Goal: Task Accomplishment & Management: Use online tool/utility

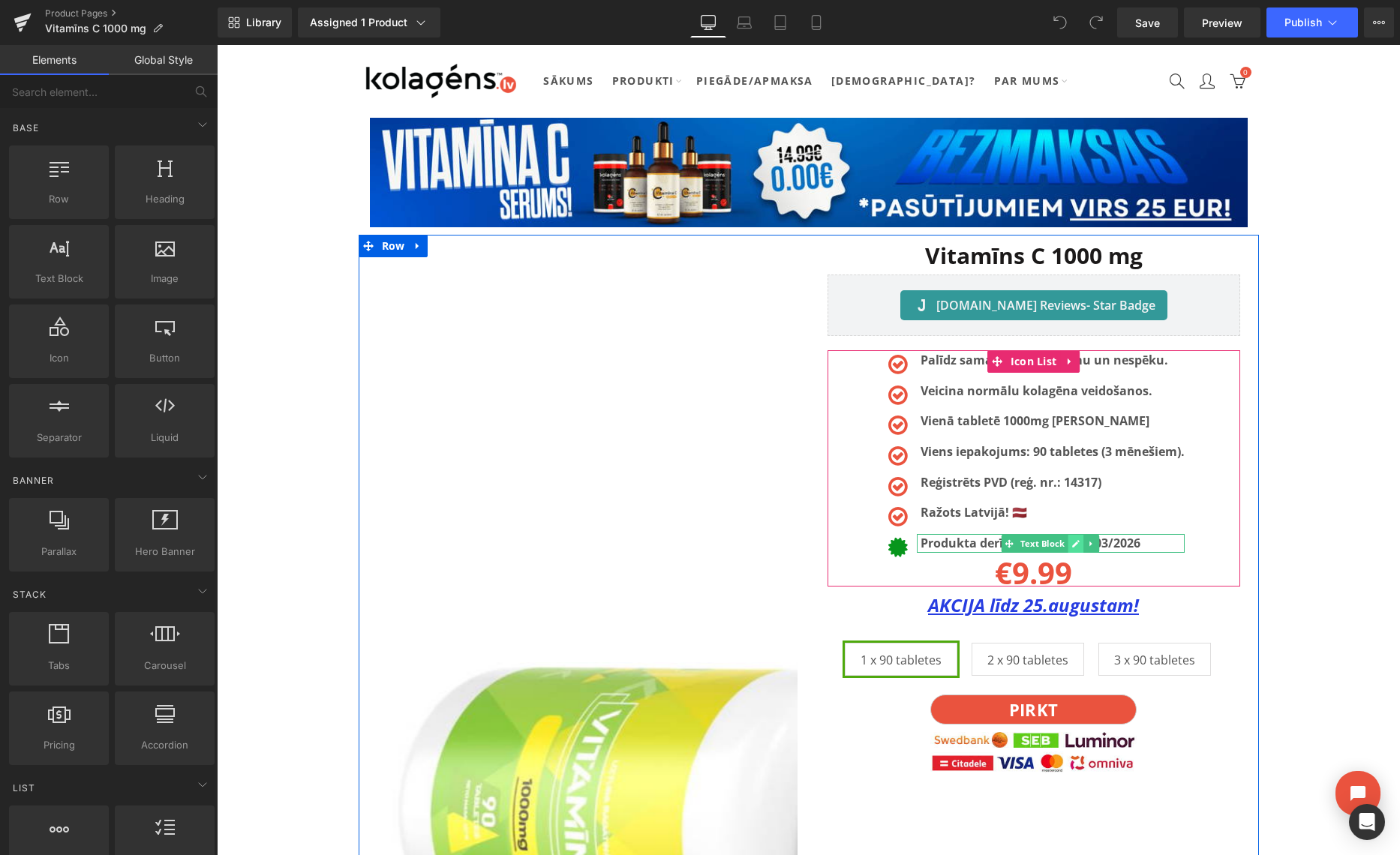
click at [1072, 542] on icon at bounding box center [1076, 544] width 8 height 9
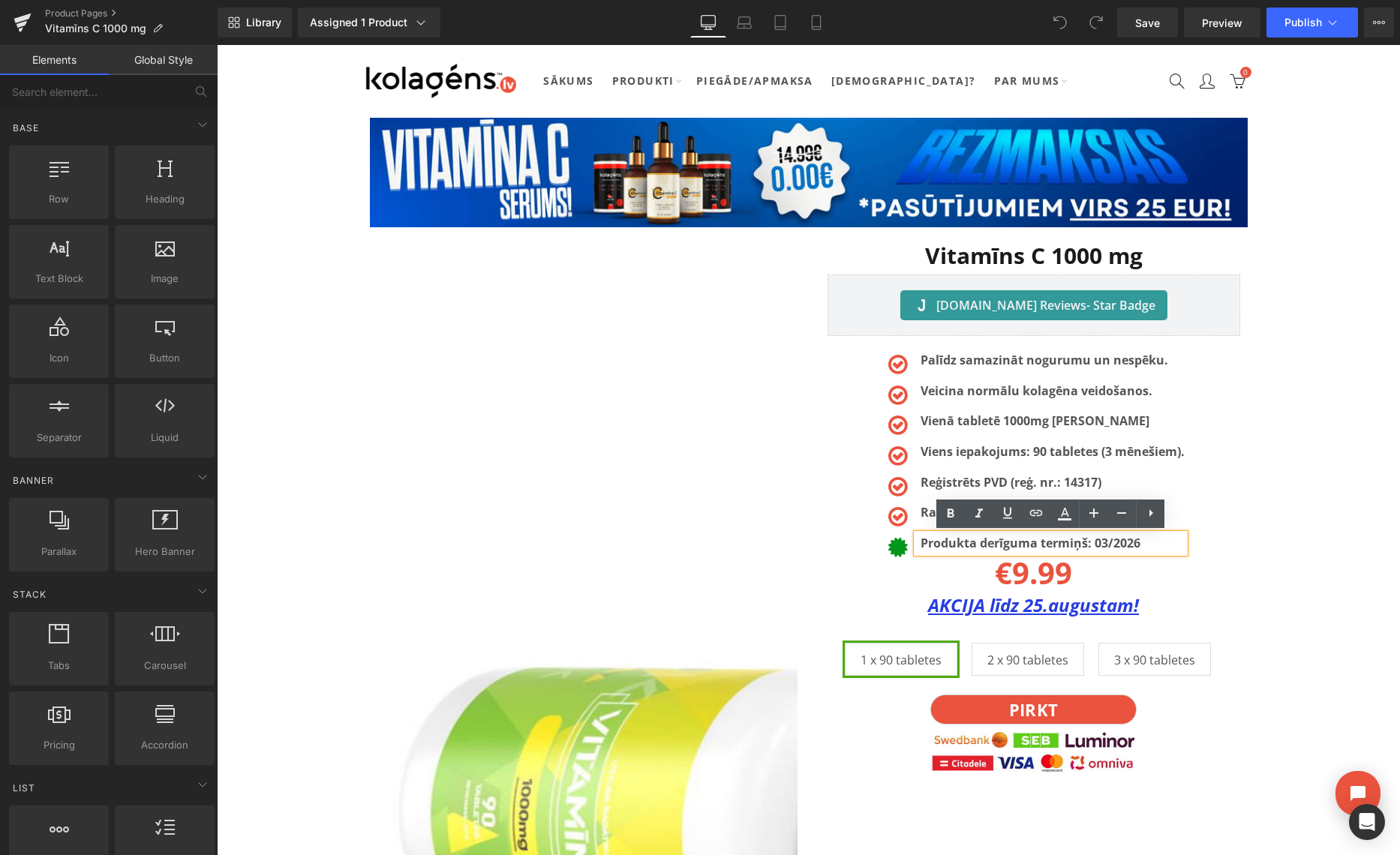
click at [1105, 541] on b "Produkta derīguma termiņš: 03/2026" at bounding box center [1030, 543] width 219 height 17
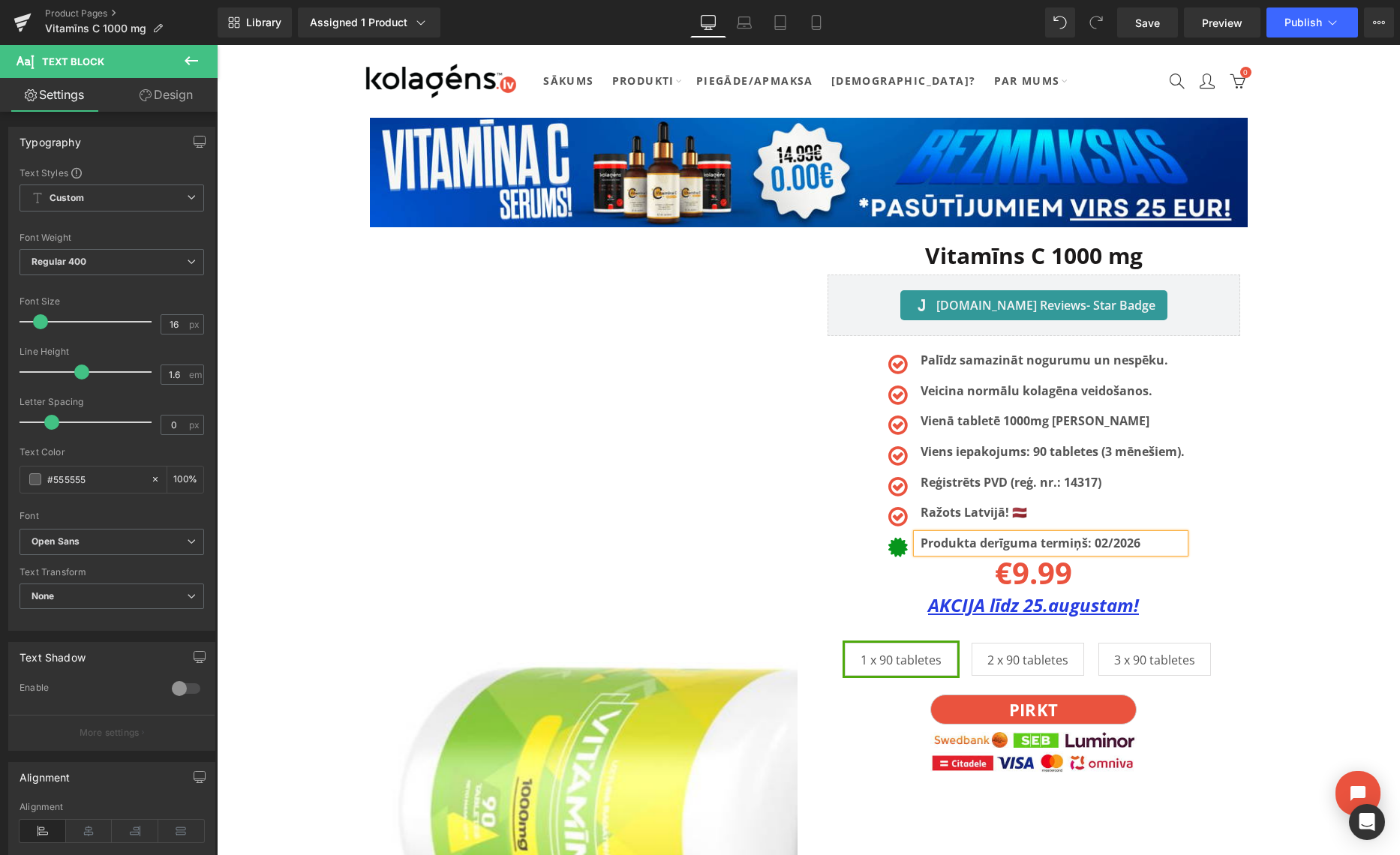
click at [1136, 544] on b "Produkta derīguma termiņš: 02/2026" at bounding box center [1030, 543] width 219 height 17
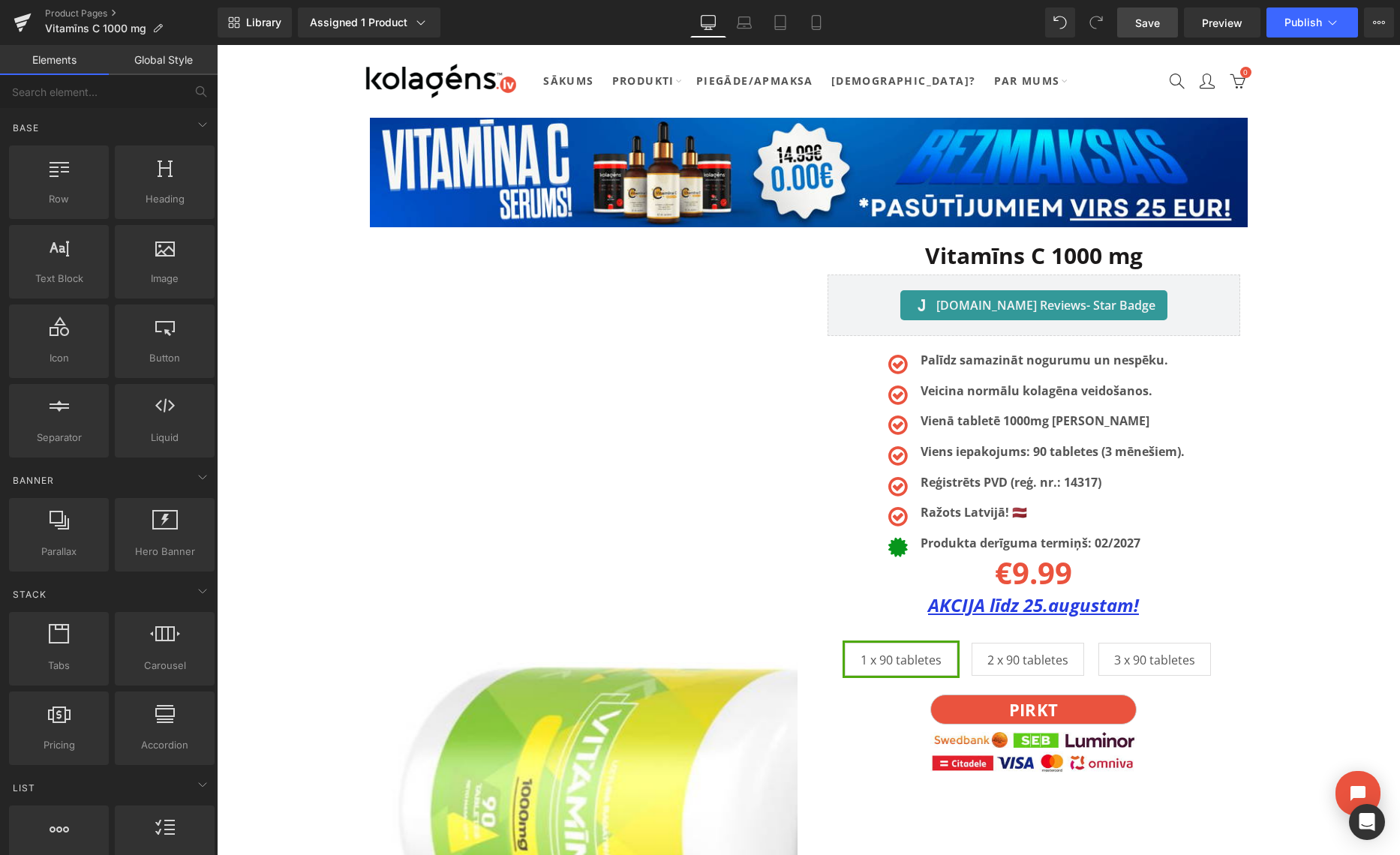
click at [1153, 24] on span "Save" at bounding box center [1147, 23] width 25 height 16
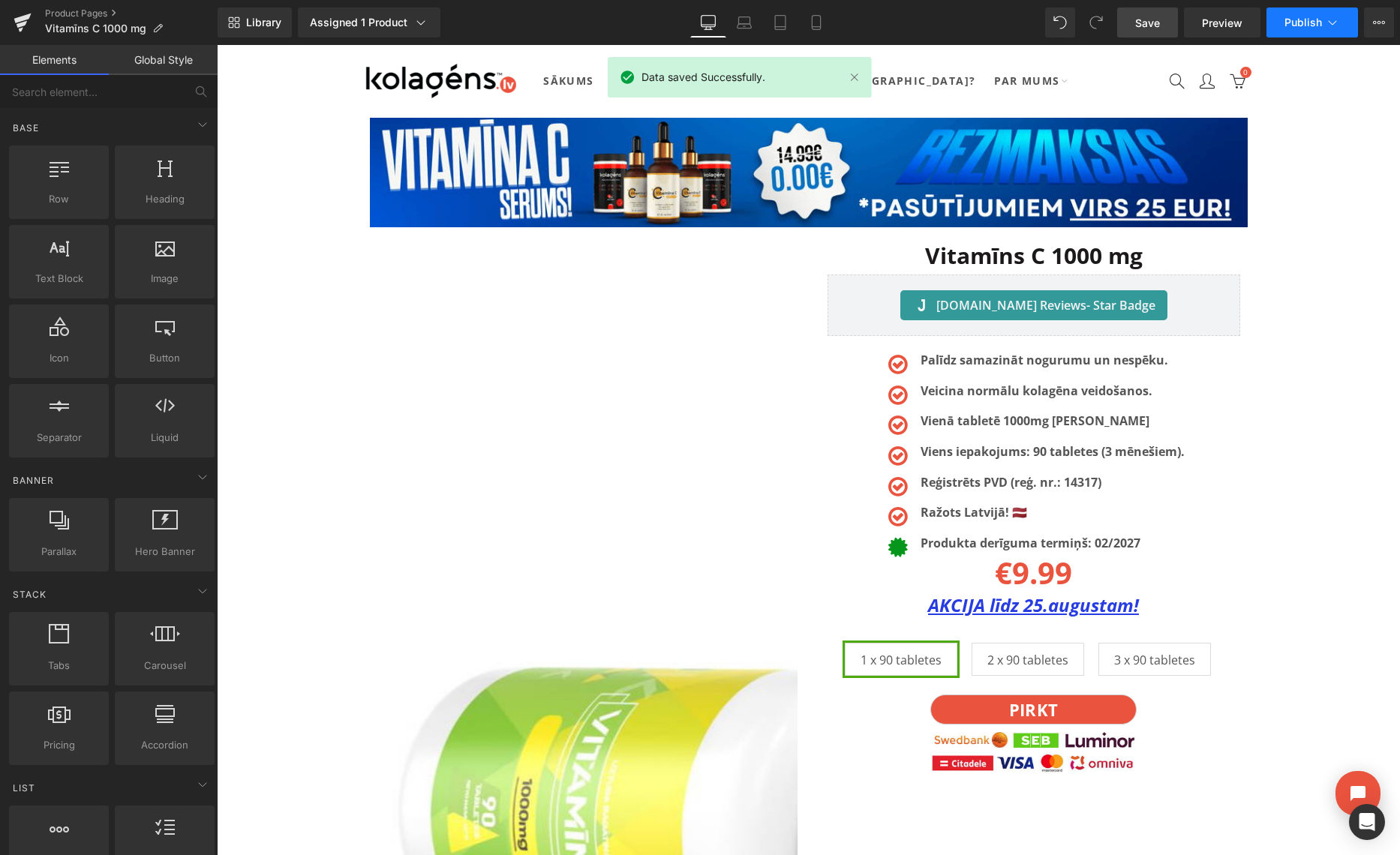
click at [1317, 28] on span "Publish" at bounding box center [1302, 23] width 37 height 12
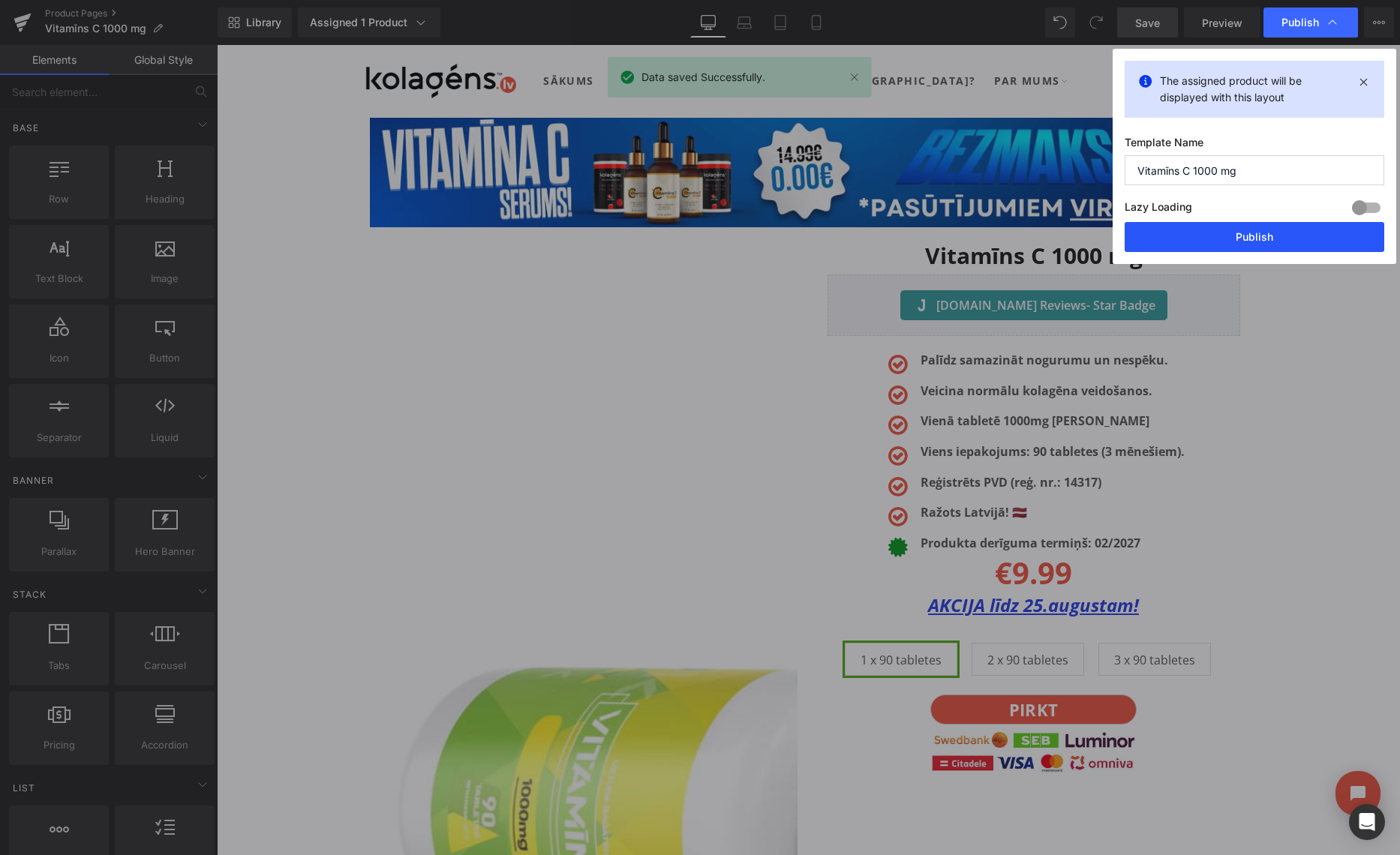
click at [1238, 241] on button "Publish" at bounding box center [1254, 237] width 260 height 30
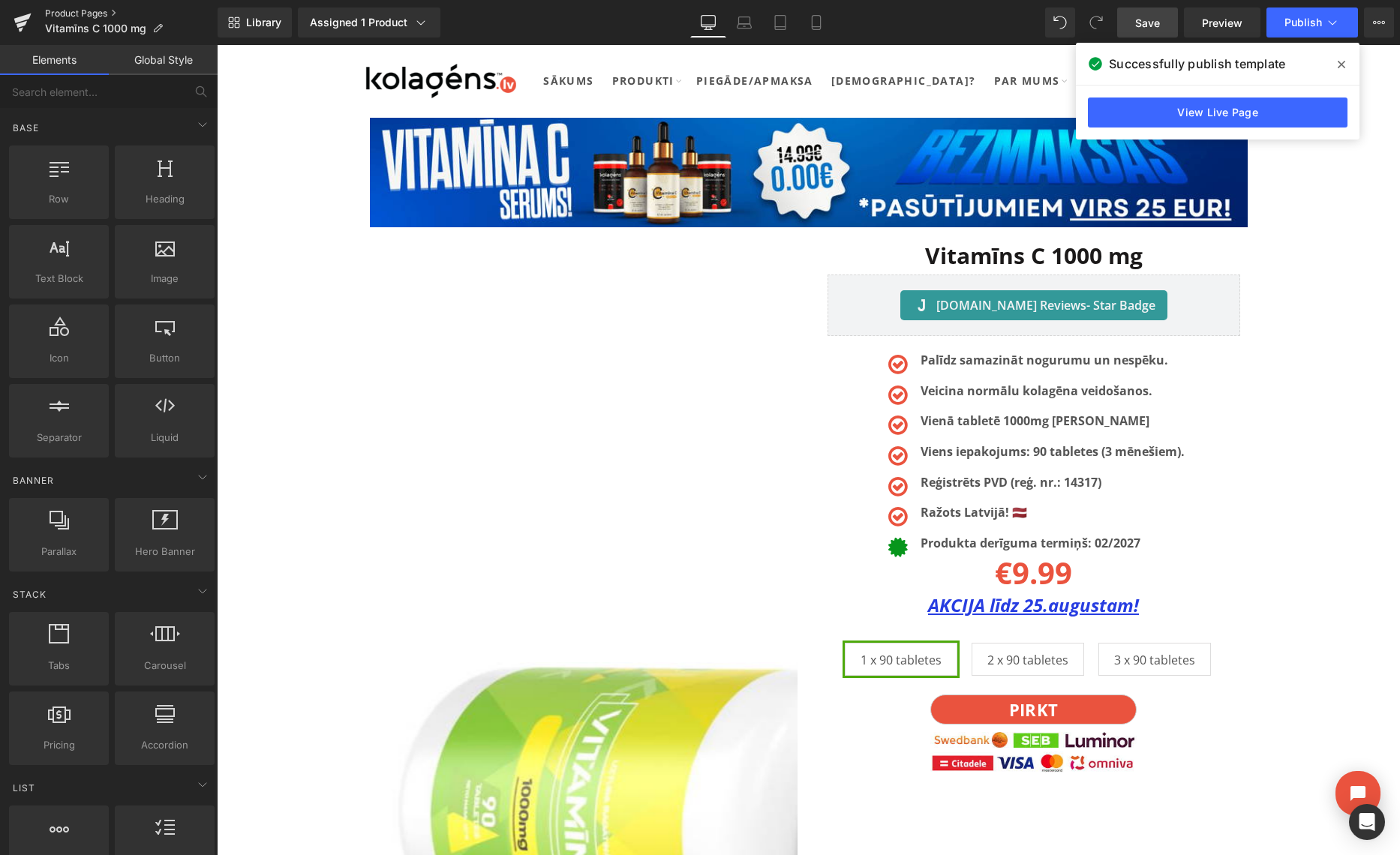
click at [63, 11] on link "Product Pages" at bounding box center [131, 14] width 172 height 12
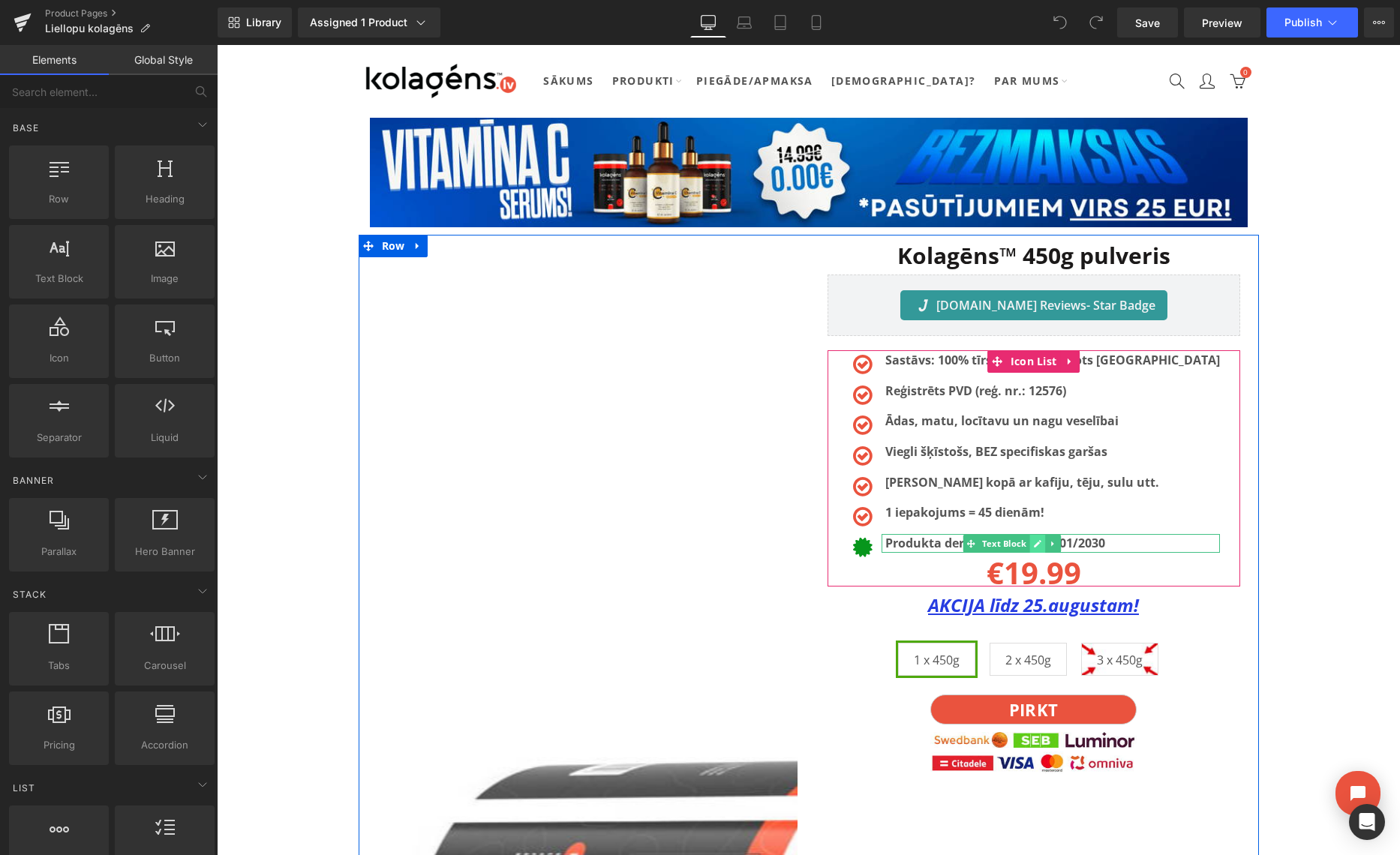
click at [1041, 544] on icon at bounding box center [1036, 544] width 8 height 9
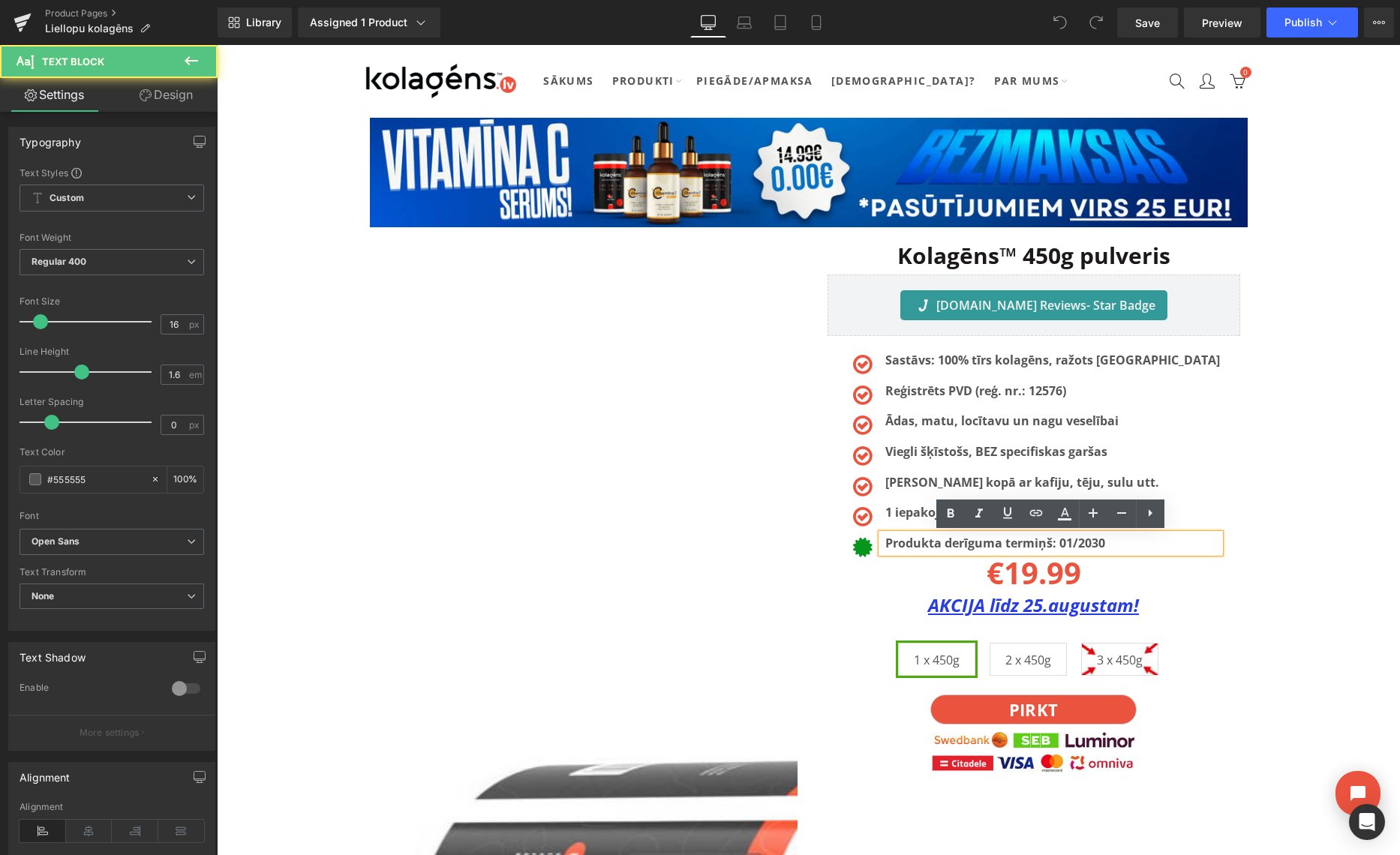
click at [1105, 539] on b "Produkta derīguma termiņš: 01/2030" at bounding box center [995, 543] width 219 height 17
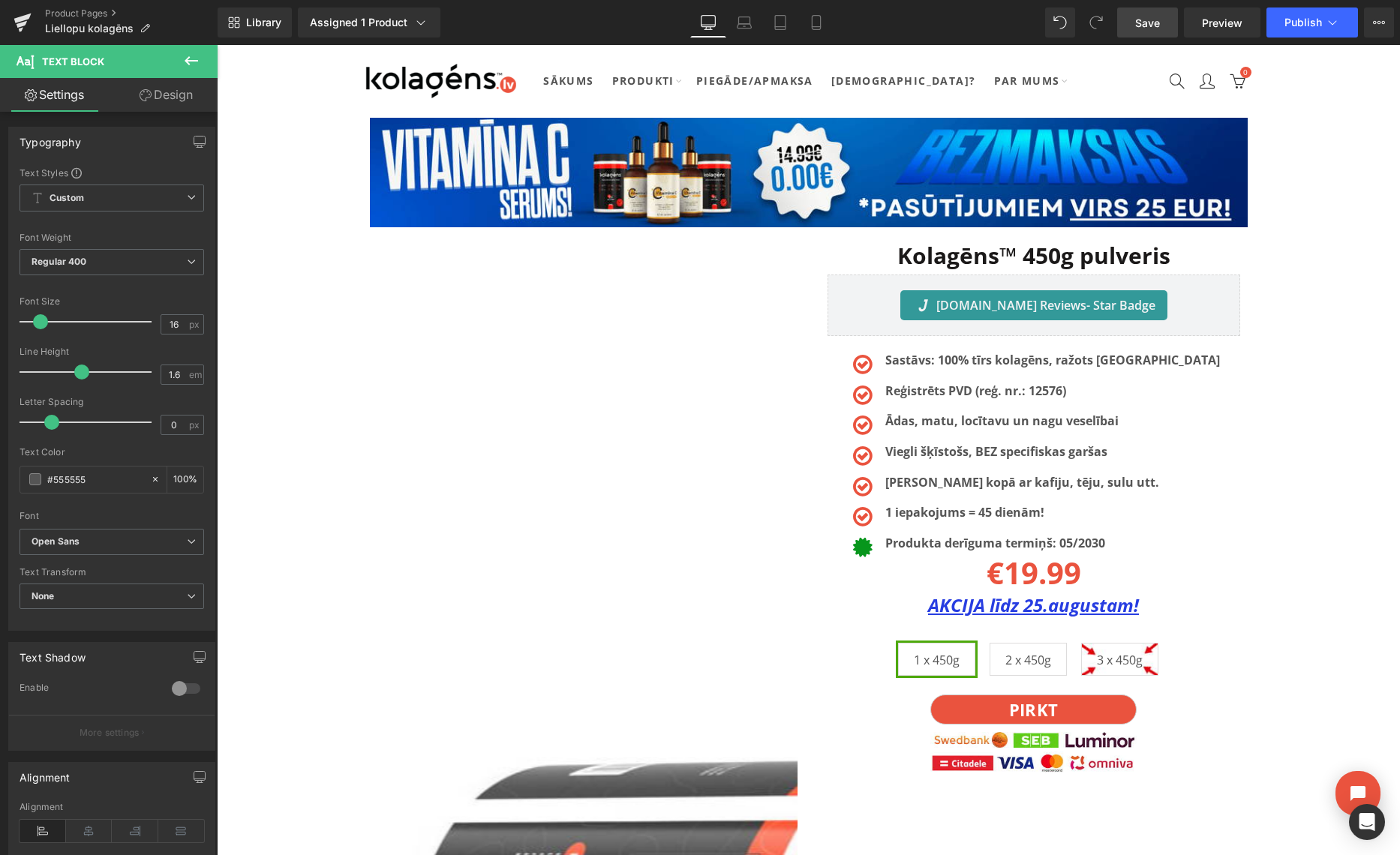
click at [1149, 24] on span "Save" at bounding box center [1147, 23] width 25 height 16
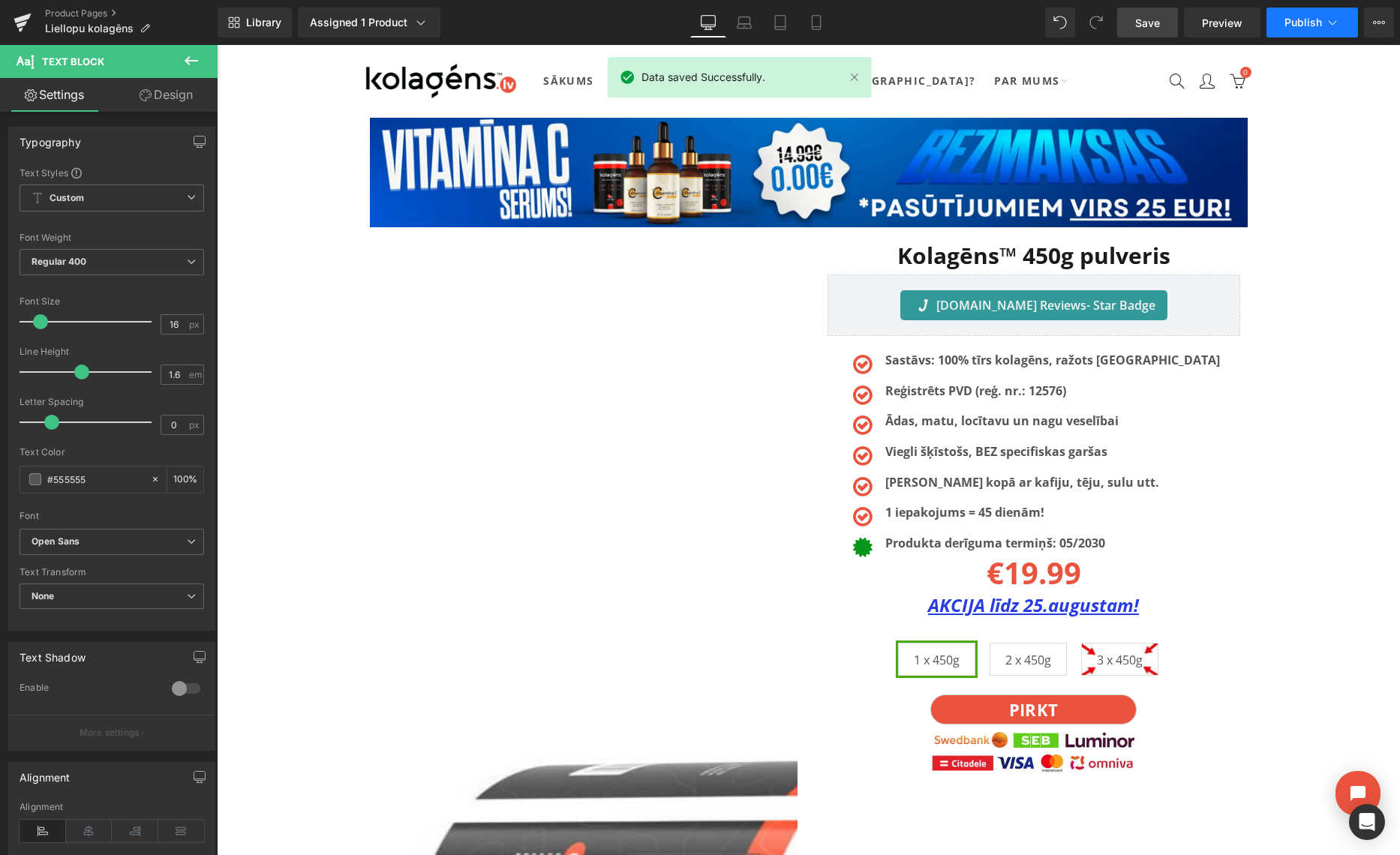
click at [1321, 24] on span "Publish" at bounding box center [1302, 23] width 37 height 12
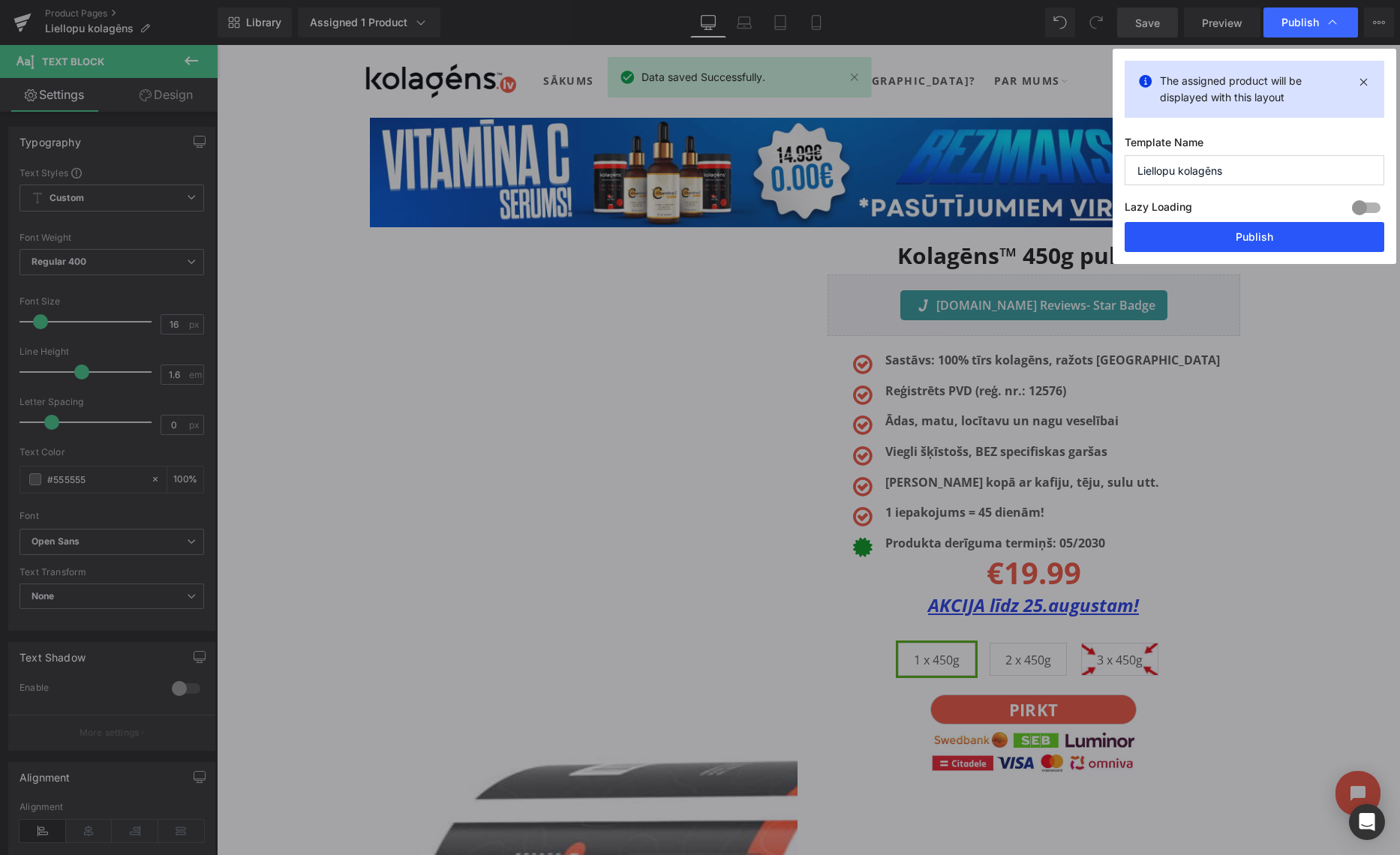
click at [1261, 229] on button "Publish" at bounding box center [1254, 237] width 260 height 30
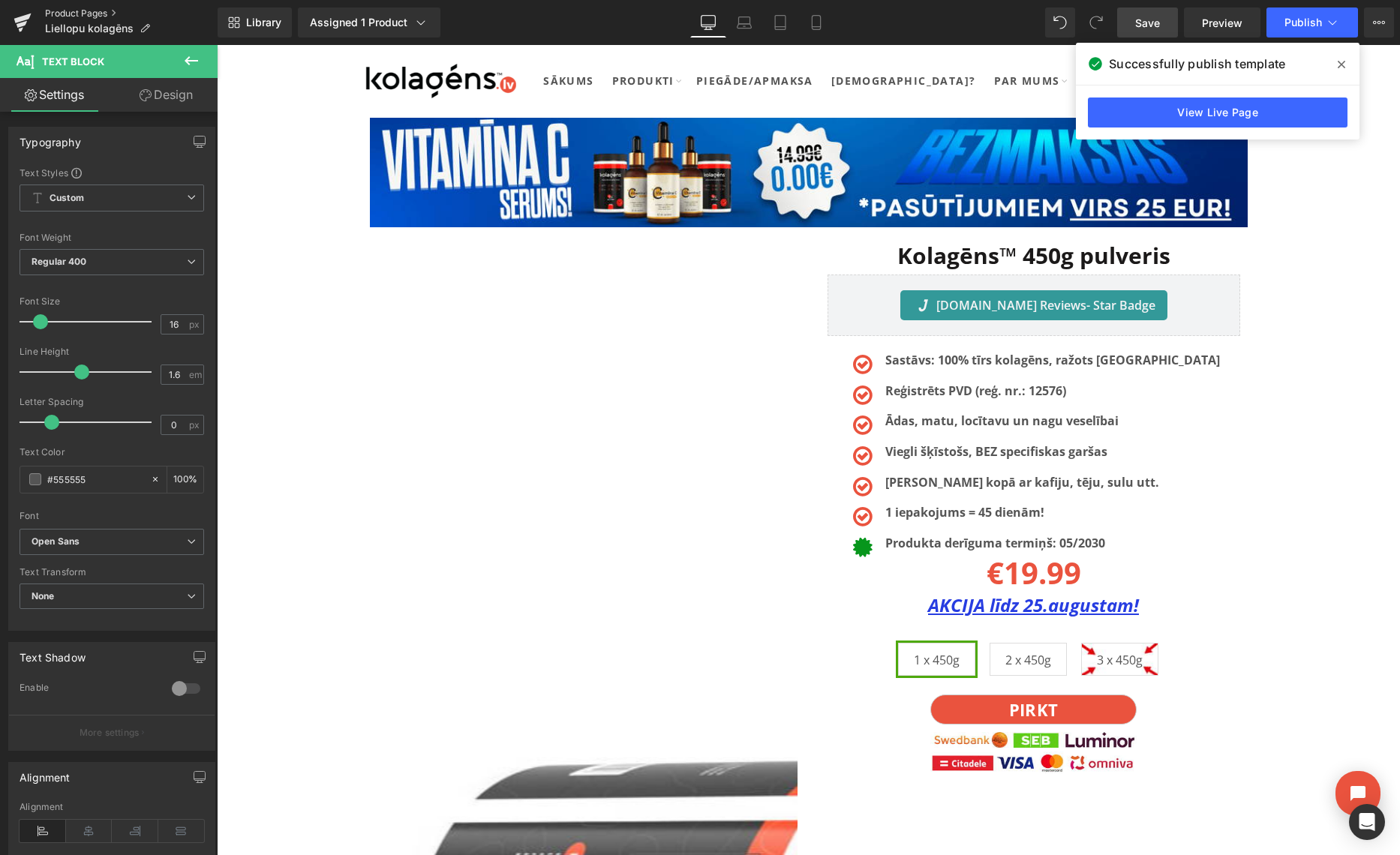
click at [56, 9] on link "Product Pages" at bounding box center [131, 14] width 172 height 12
